Goal: Check status: Check status

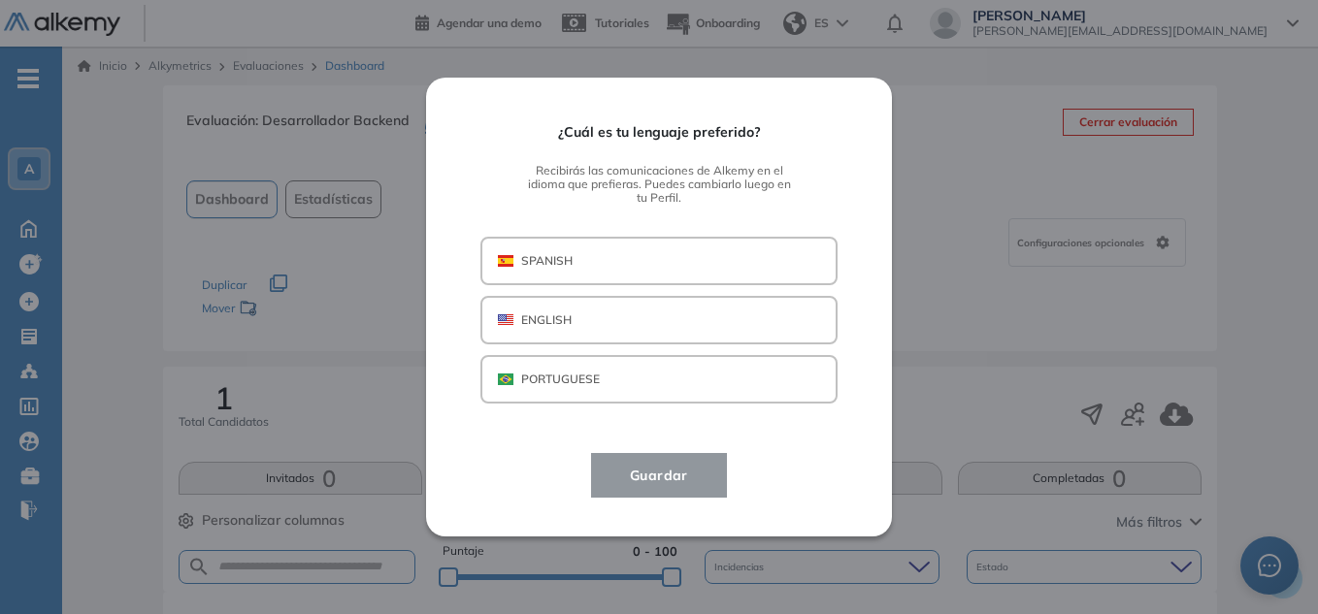
click at [708, 260] on button "SPANISH" at bounding box center [658, 261] width 357 height 49
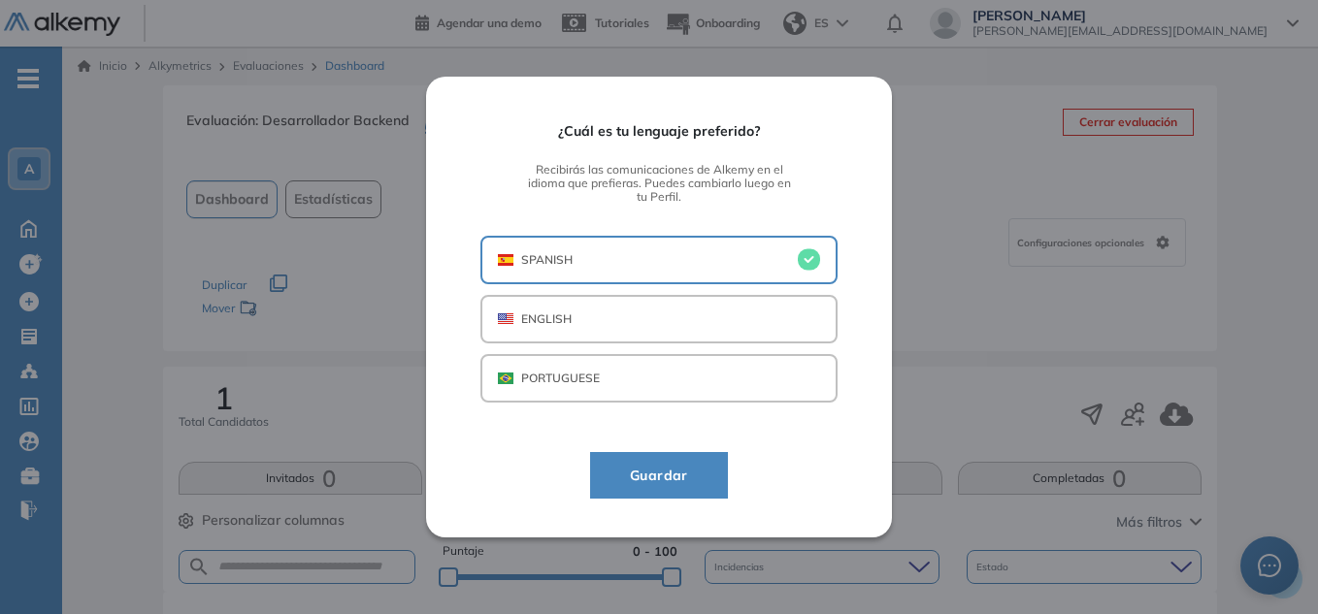
click at [713, 494] on button "Guardar" at bounding box center [659, 475] width 138 height 47
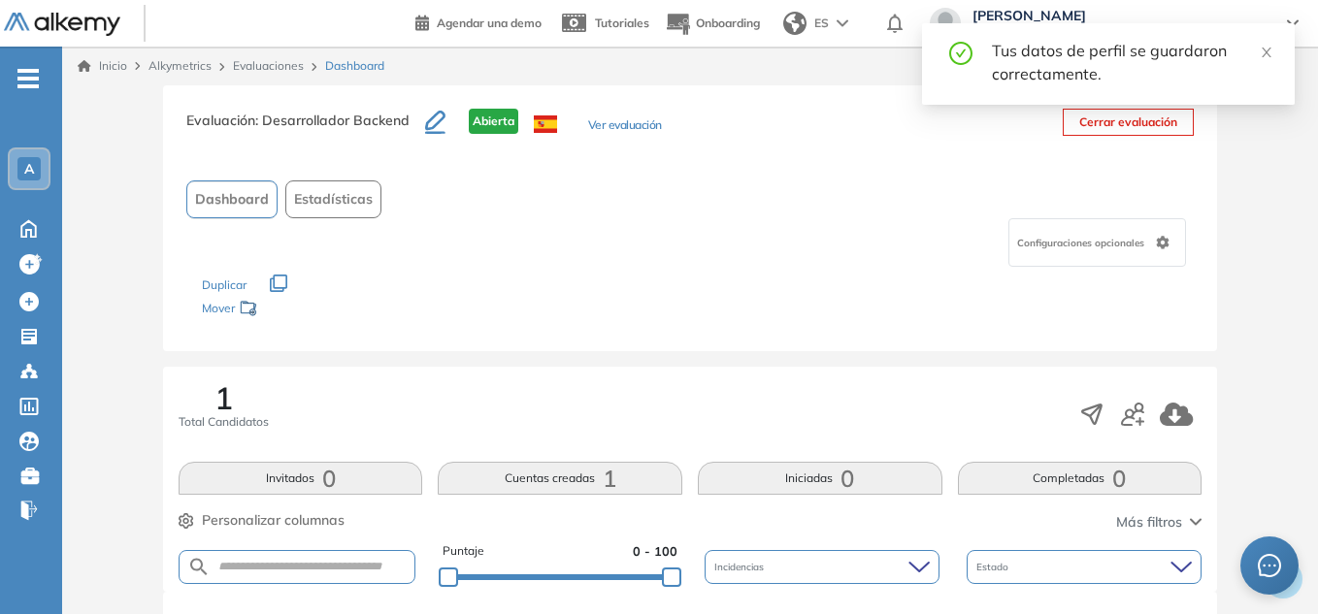
click at [1273, 46] on div "Tus datos de perfil se guardaron correctamente." at bounding box center [1108, 64] width 373 height 82
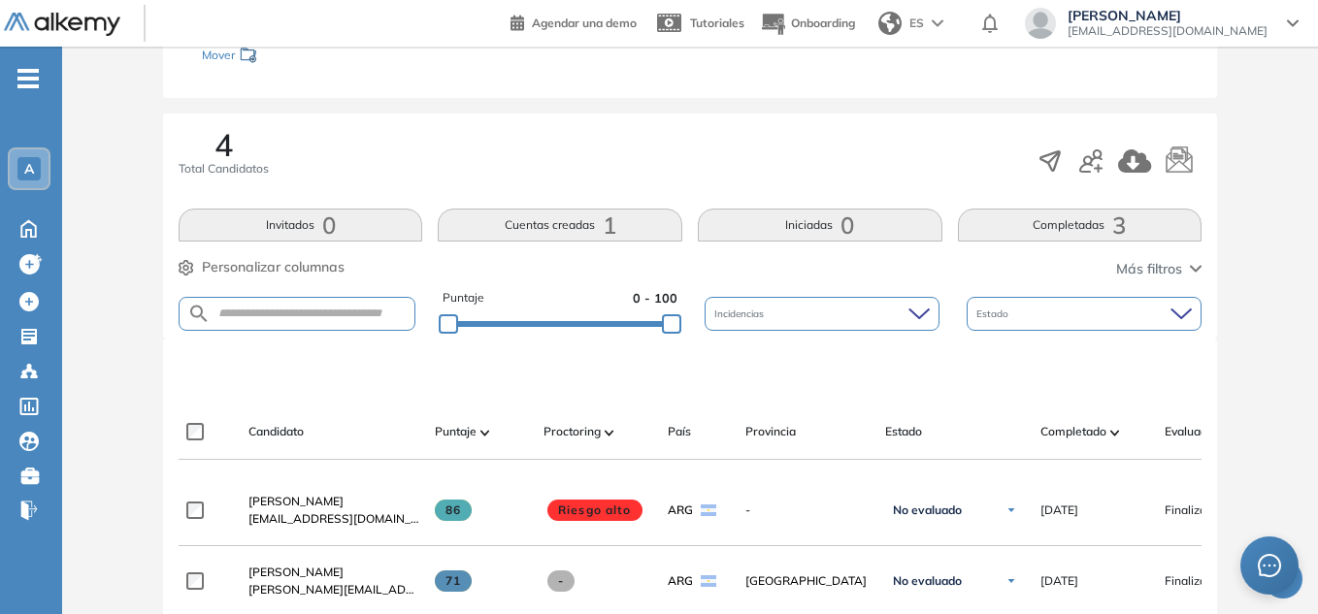
scroll to position [388, 0]
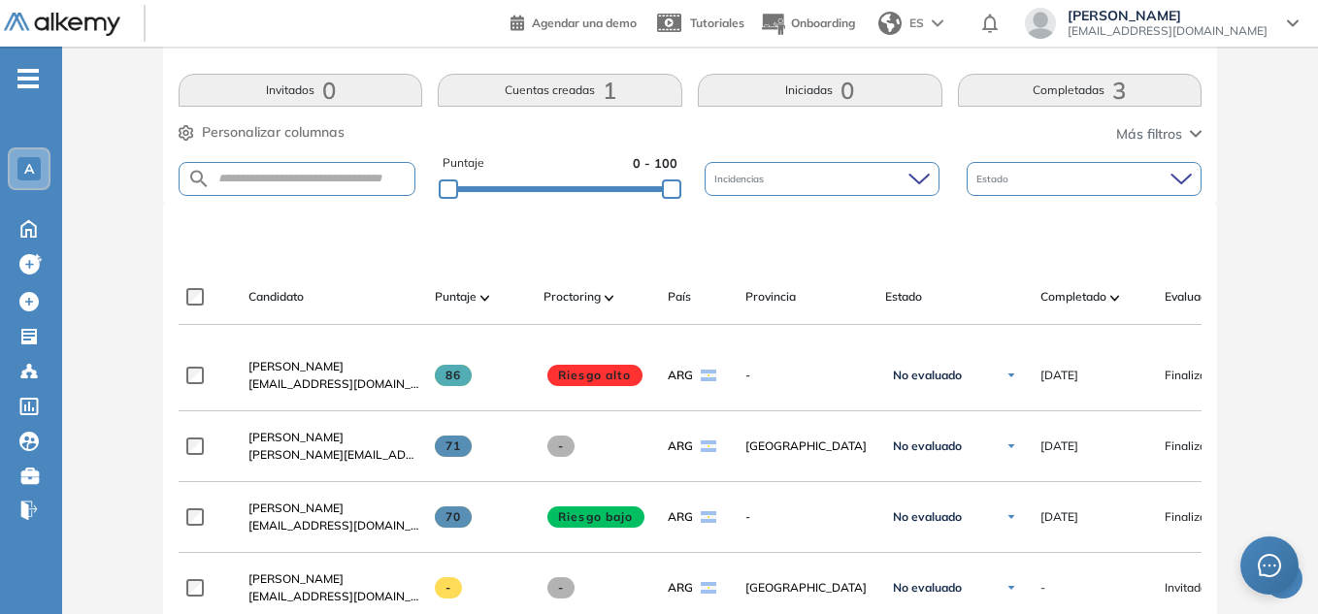
click at [1079, 90] on button "Completadas 3" at bounding box center [1080, 90] width 245 height 33
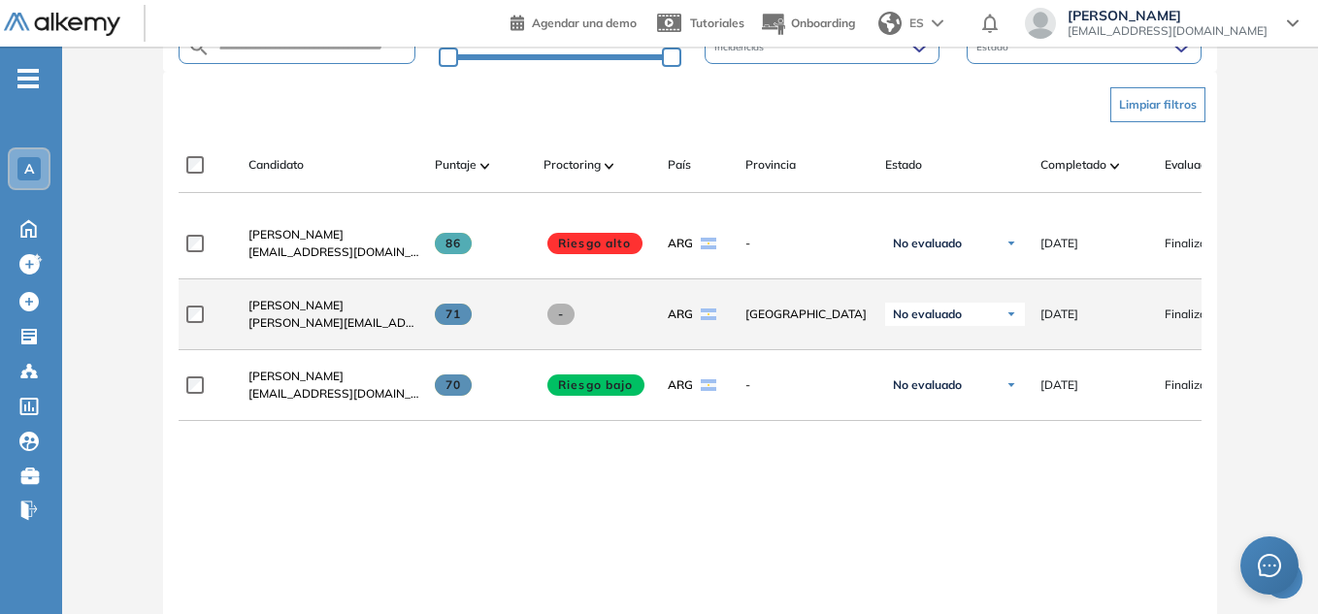
scroll to position [485, 0]
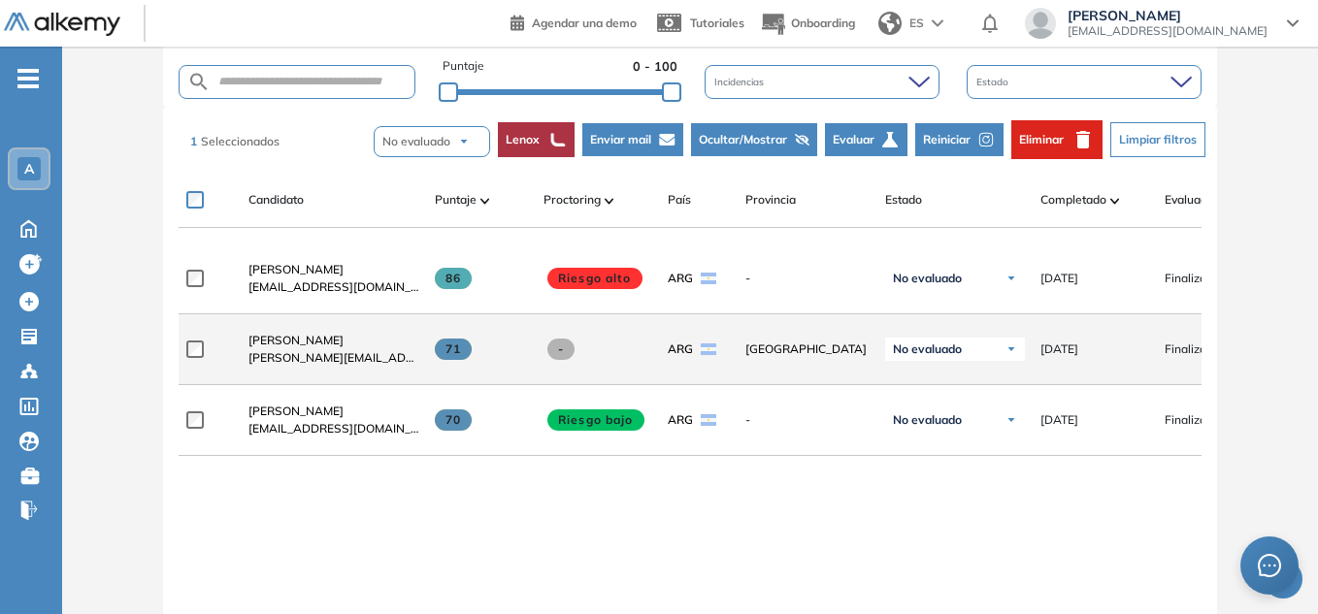
click at [1129, 358] on div "25/09/2025" at bounding box center [1094, 349] width 109 height 17
click at [1021, 361] on div "No evaluado" at bounding box center [955, 349] width 140 height 23
click at [1113, 358] on div "25/09/2025" at bounding box center [1094, 349] width 109 height 17
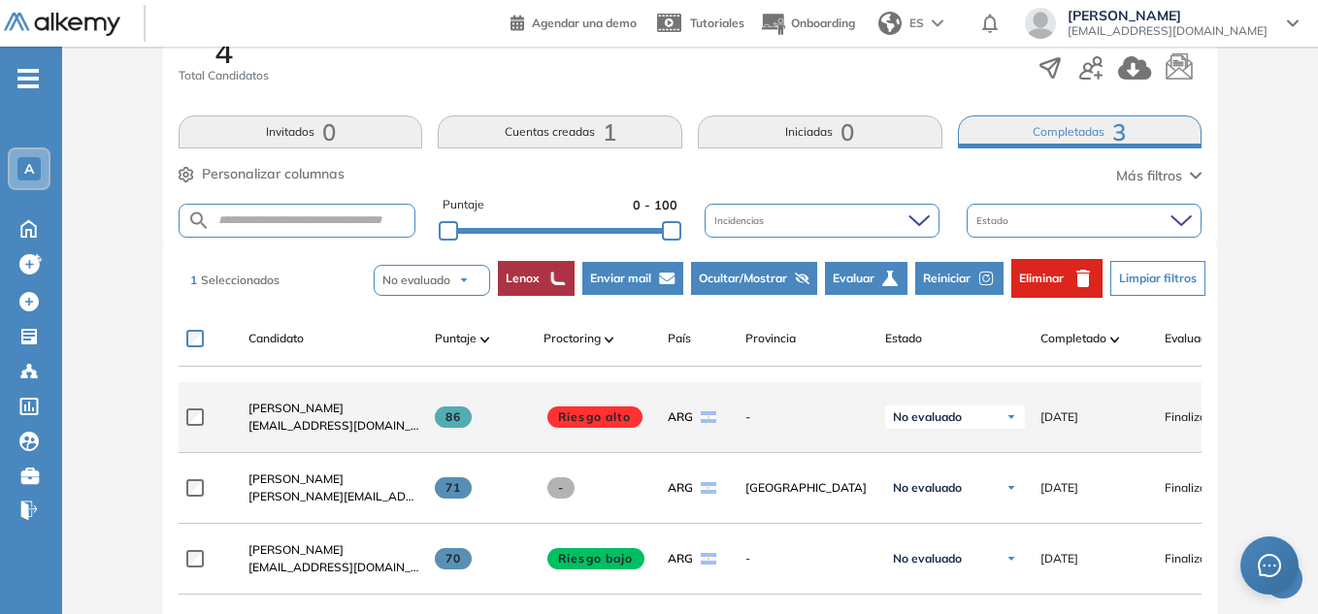
scroll to position [388, 0]
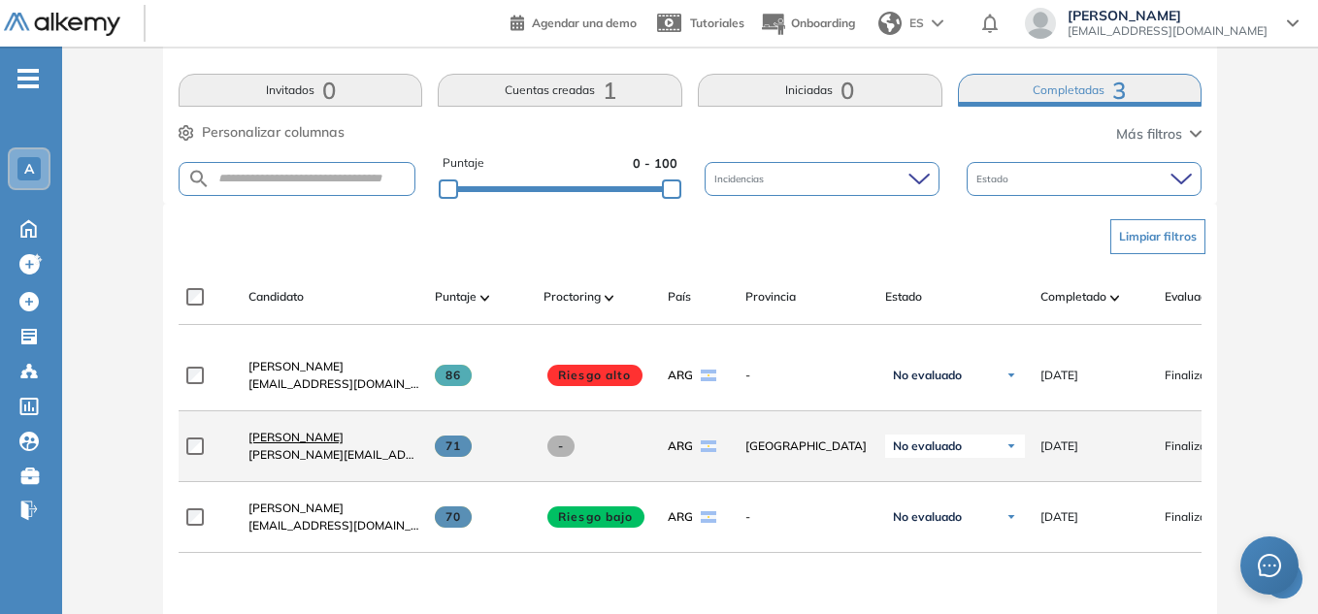
click at [336, 444] on span "Mariano Ezequiel Fina" at bounding box center [295, 437] width 95 height 15
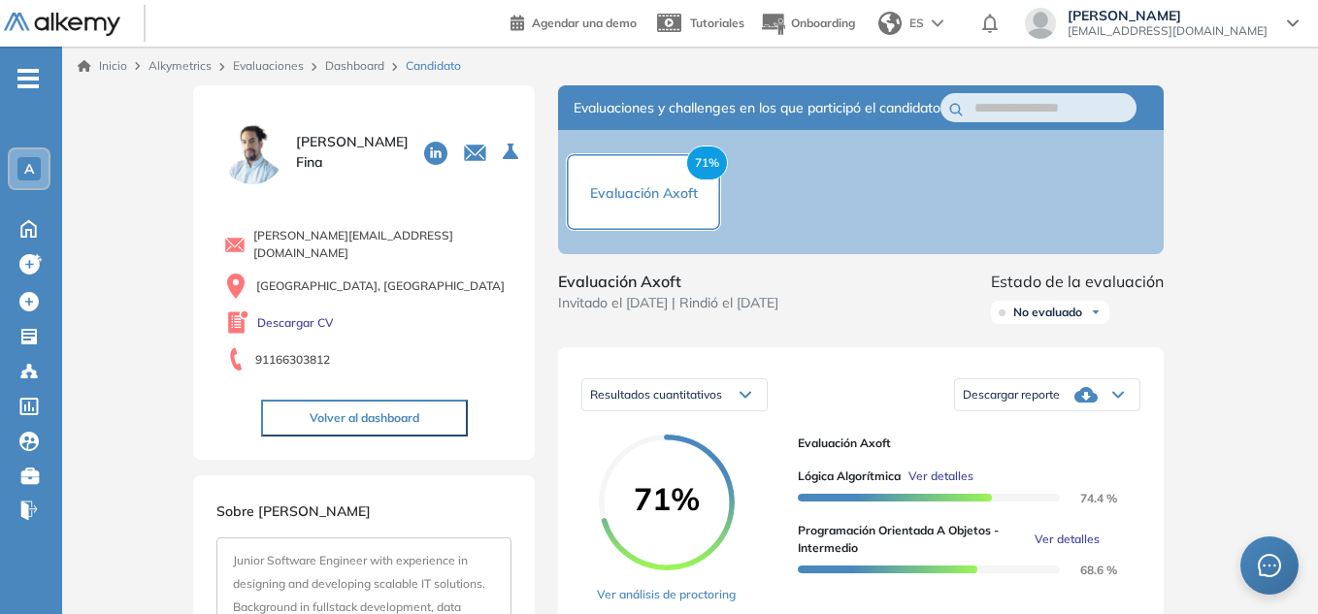
click at [346, 66] on link "Dashboard" at bounding box center [354, 65] width 59 height 15
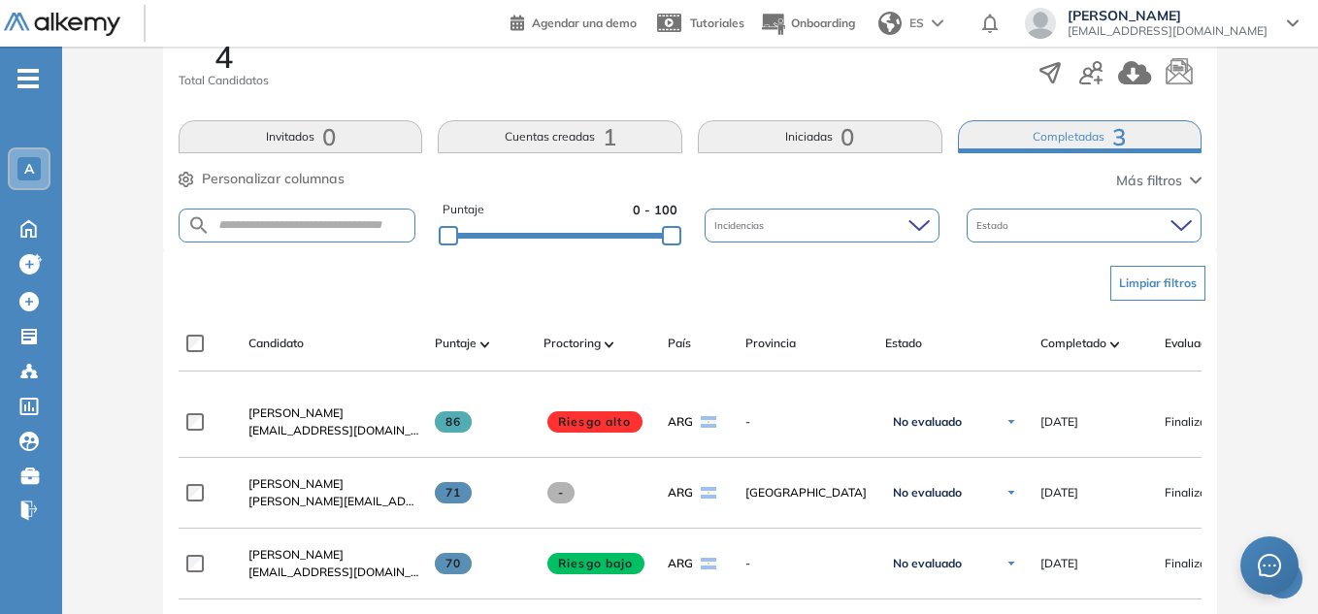
scroll to position [388, 0]
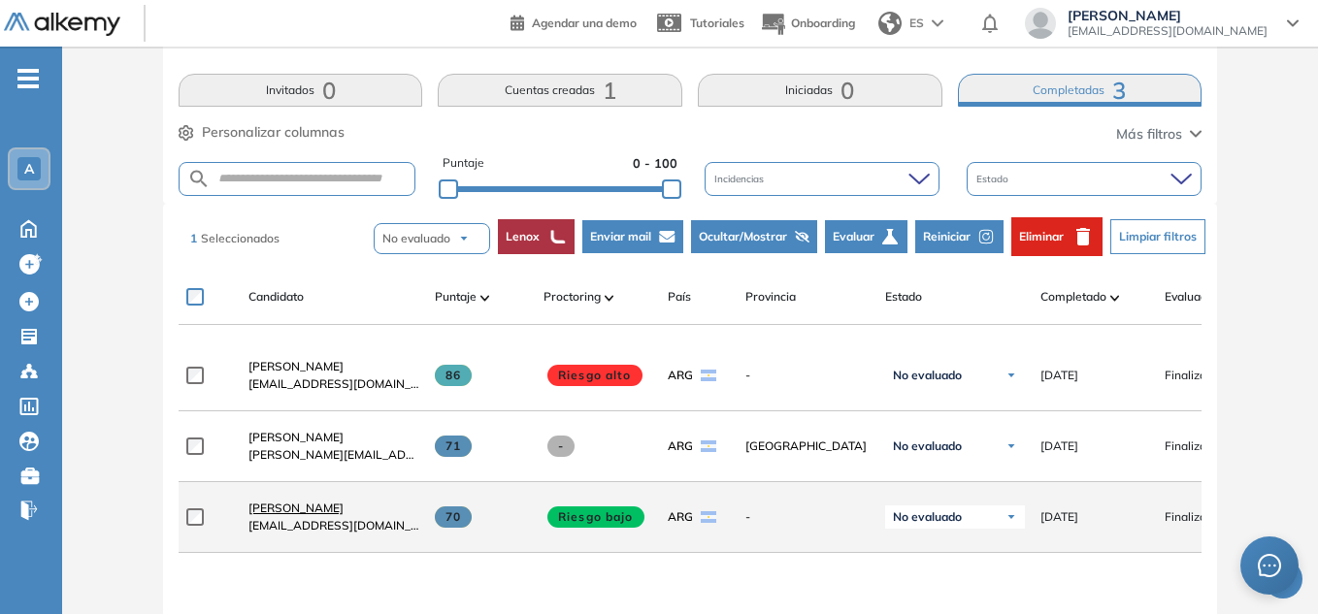
click at [311, 507] on link "Candela Rivero Ardissone" at bounding box center [333, 508] width 171 height 17
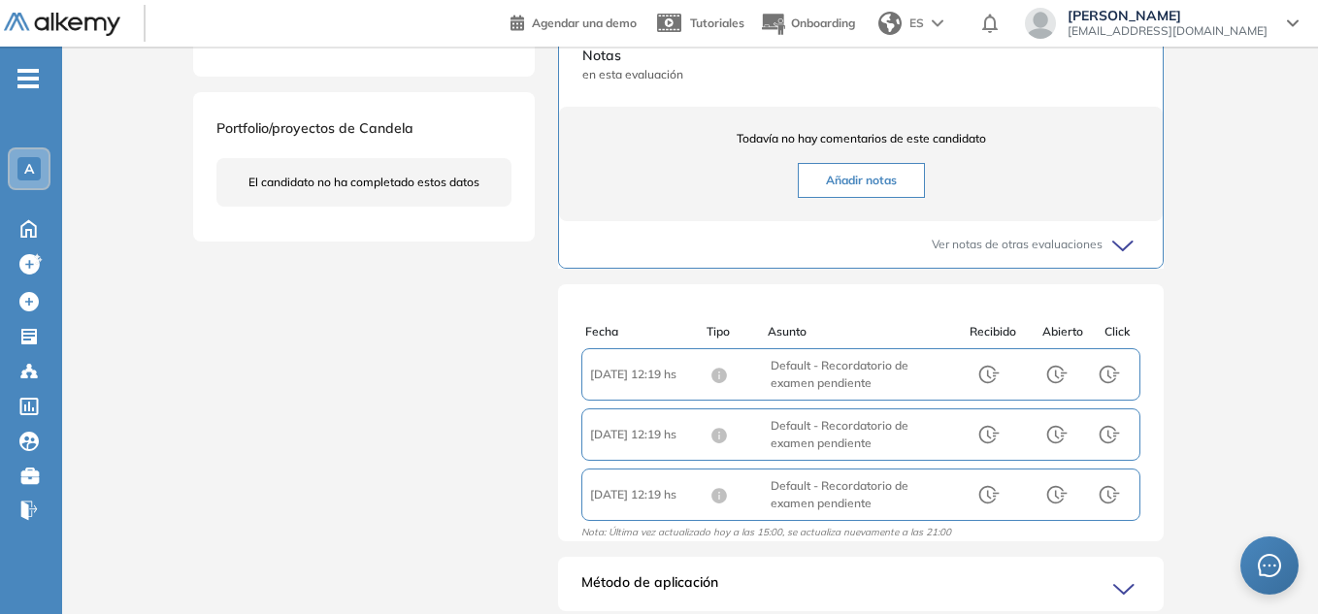
scroll to position [291, 0]
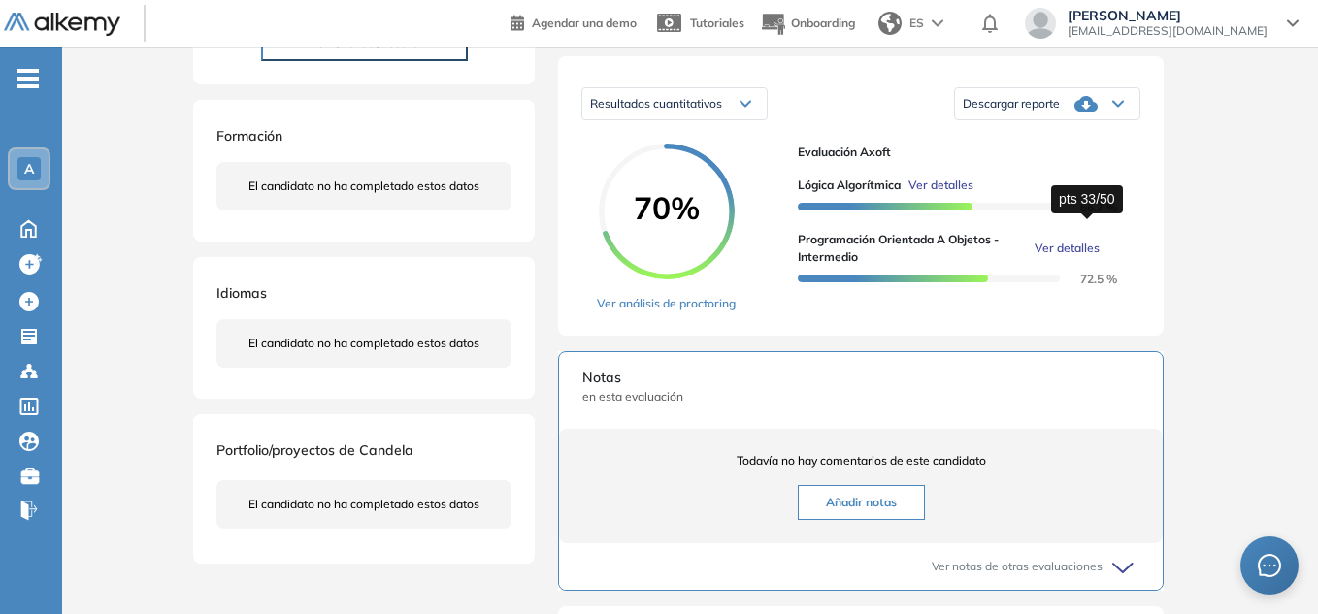
click at [1101, 214] on span "66.7 %" at bounding box center [1087, 207] width 60 height 15
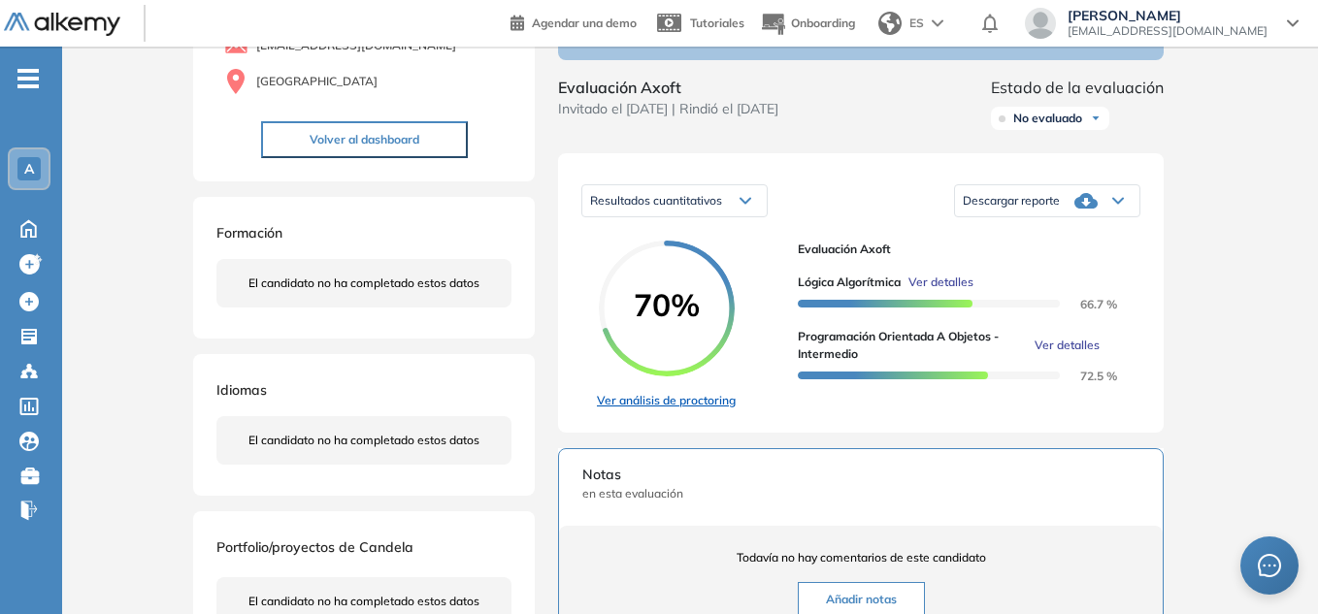
click at [701, 410] on link "Ver análisis de proctoring" at bounding box center [666, 400] width 139 height 17
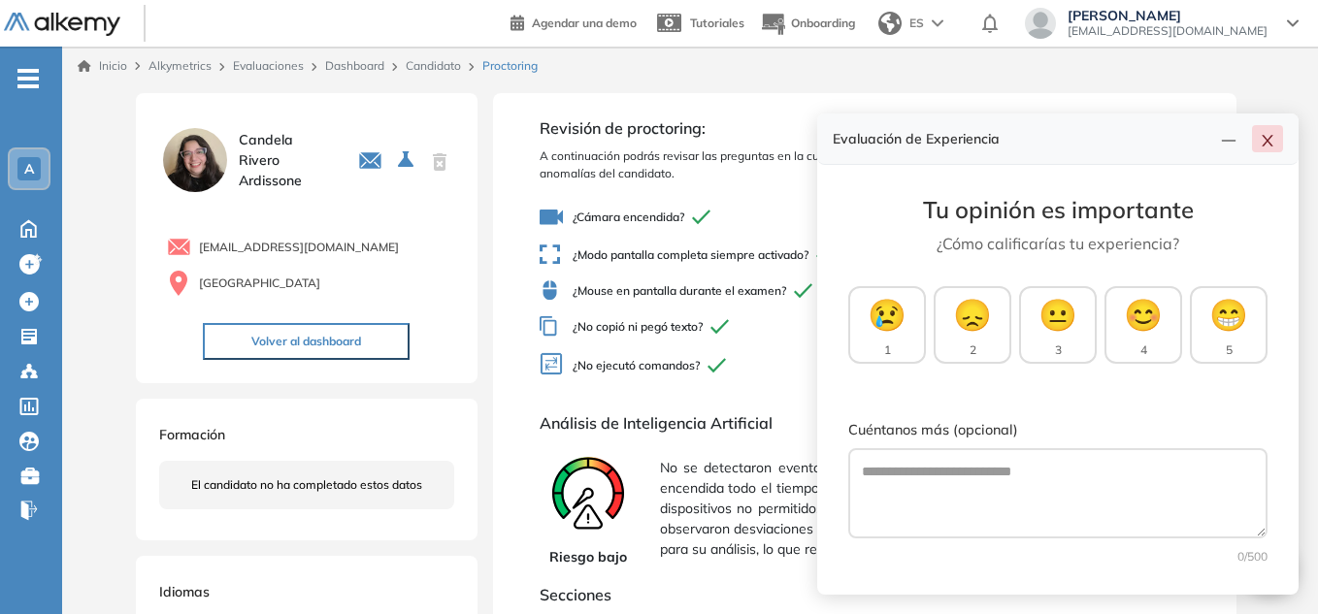
click at [1272, 144] on icon "close" at bounding box center [1268, 141] width 16 height 16
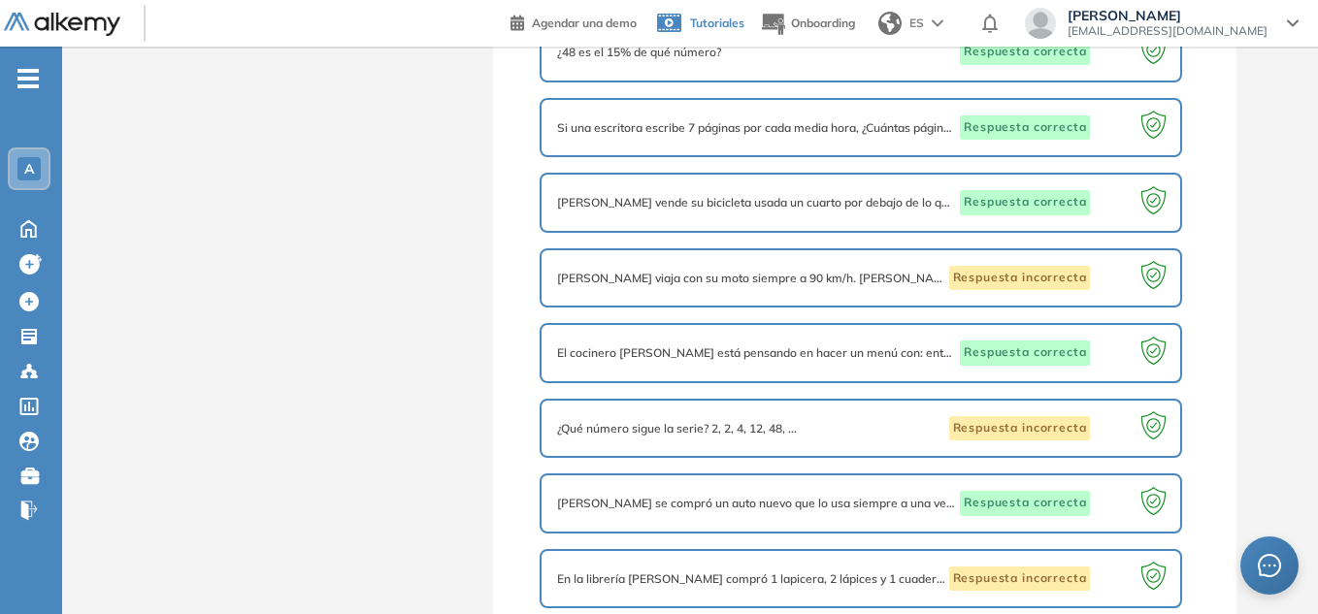
scroll to position [1067, 0]
